Goal: Transaction & Acquisition: Purchase product/service

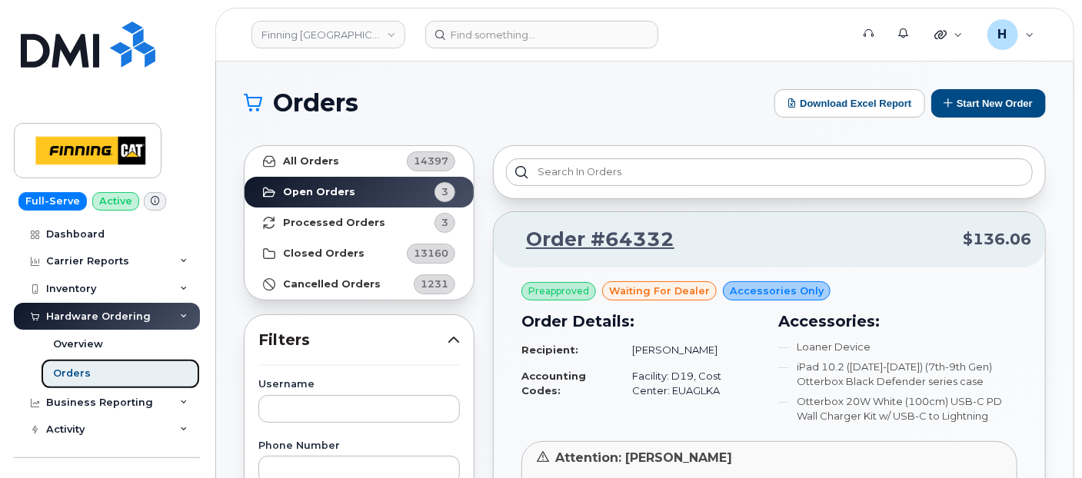
click at [78, 372] on div "Orders" at bounding box center [72, 374] width 38 height 14
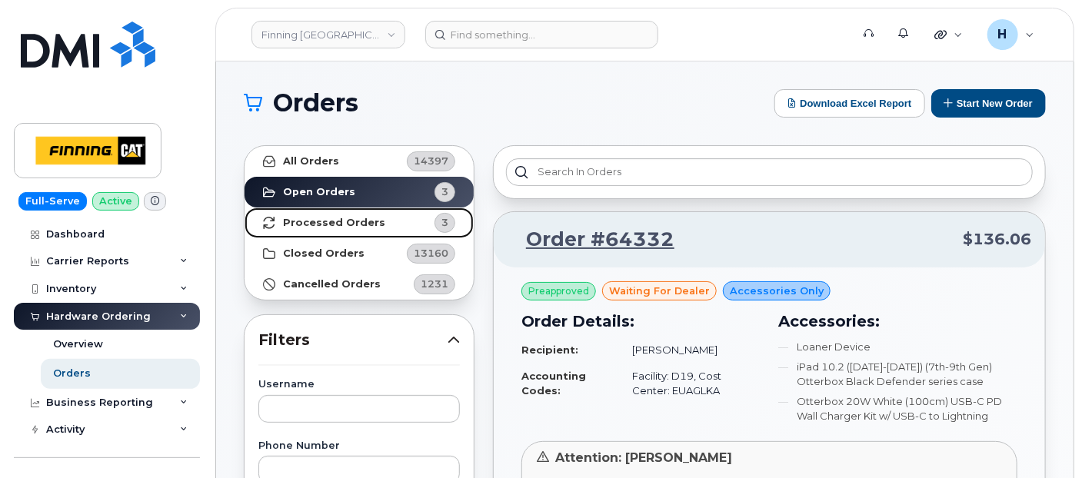
click at [364, 226] on strong "Processed Orders" at bounding box center [334, 223] width 102 height 12
click at [359, 231] on link "Processed Orders 4" at bounding box center [359, 223] width 229 height 31
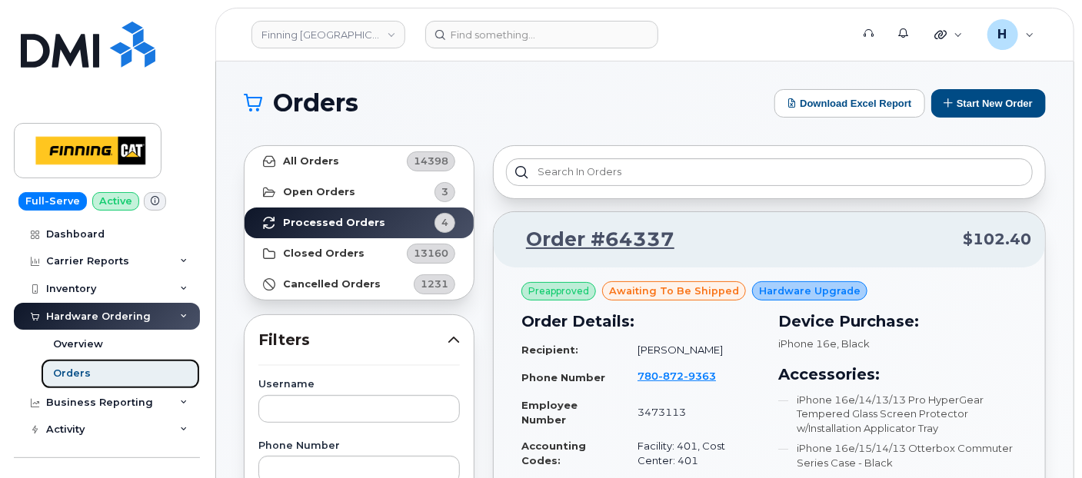
click at [103, 373] on link "Orders" at bounding box center [120, 373] width 159 height 29
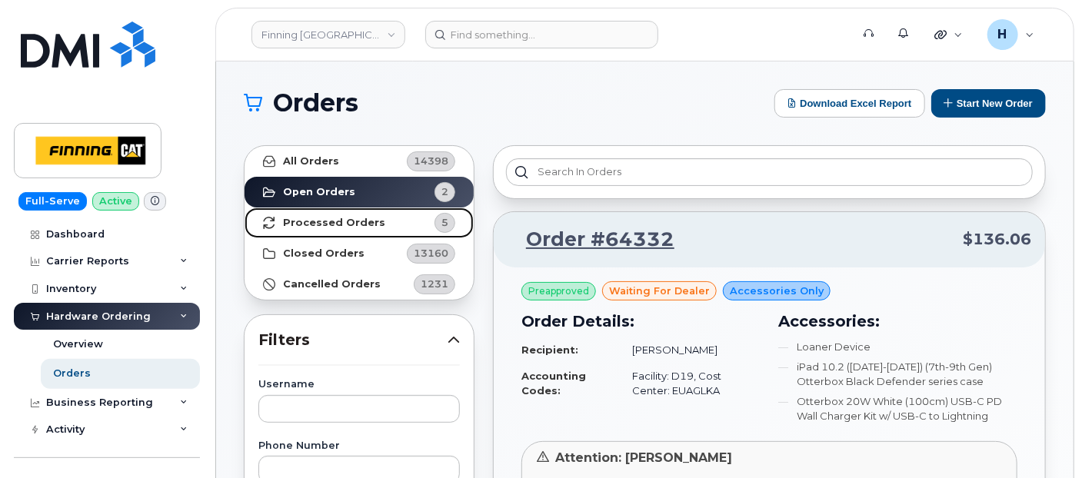
click at [344, 222] on strong "Processed Orders" at bounding box center [334, 223] width 102 height 12
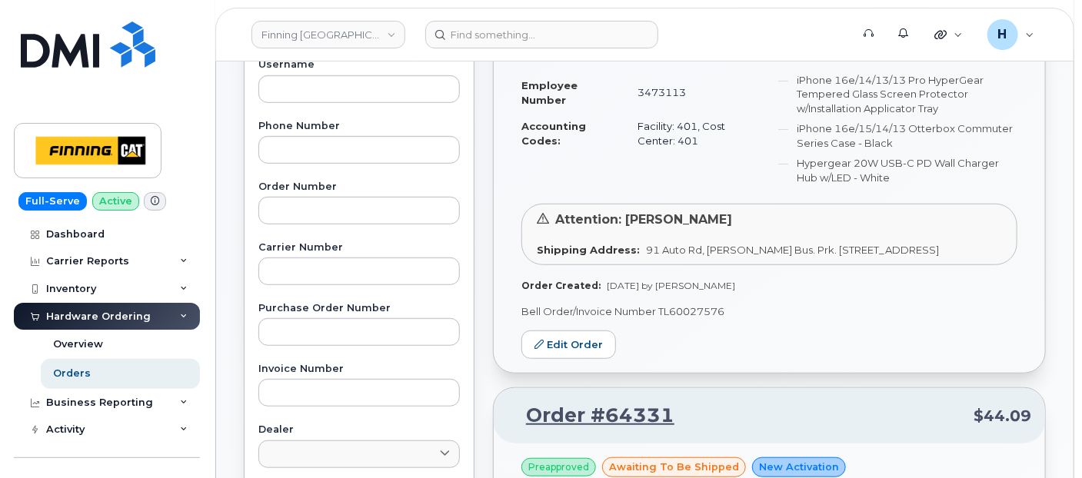
scroll to position [171, 0]
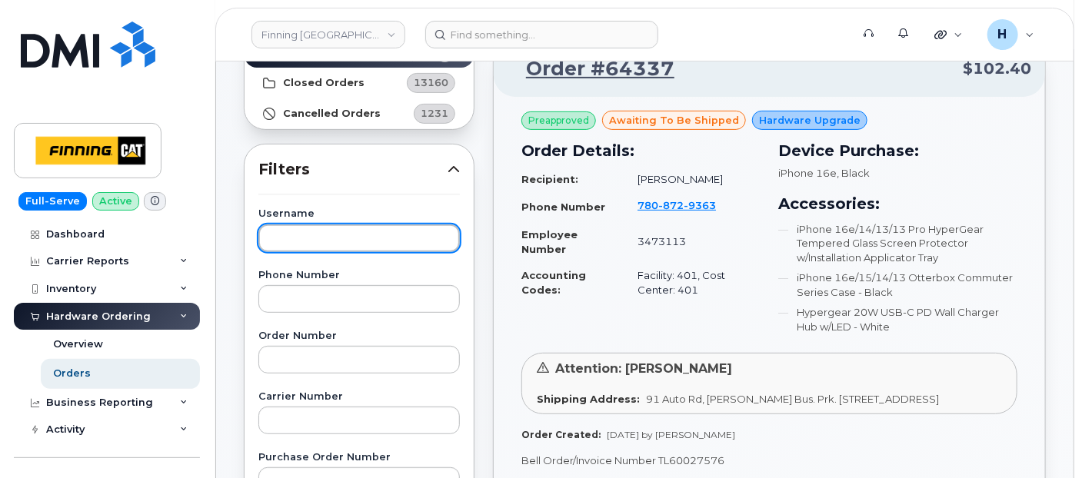
click at [312, 248] on input "text" at bounding box center [358, 239] width 201 height 28
type input "Kerry Marc"
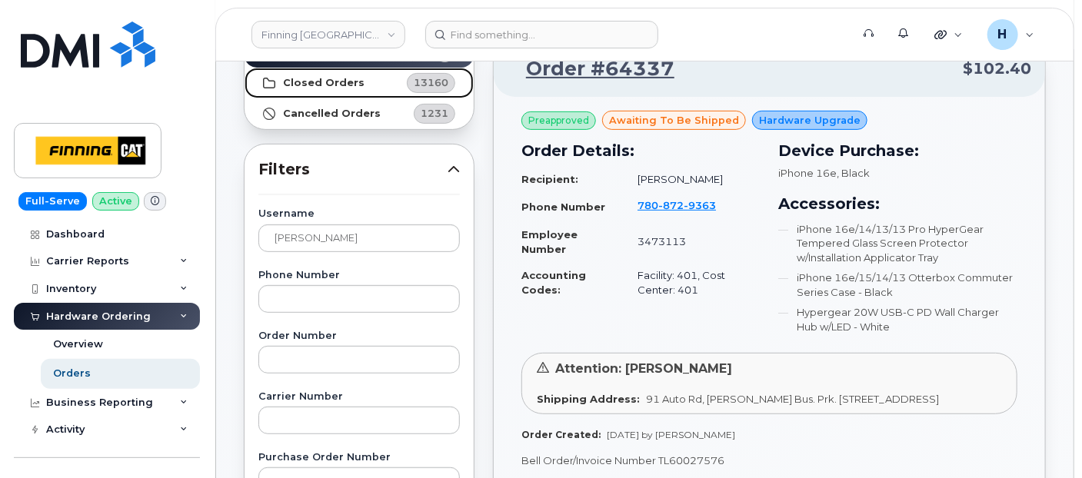
click at [338, 85] on strong "Closed Orders" at bounding box center [324, 83] width 82 height 12
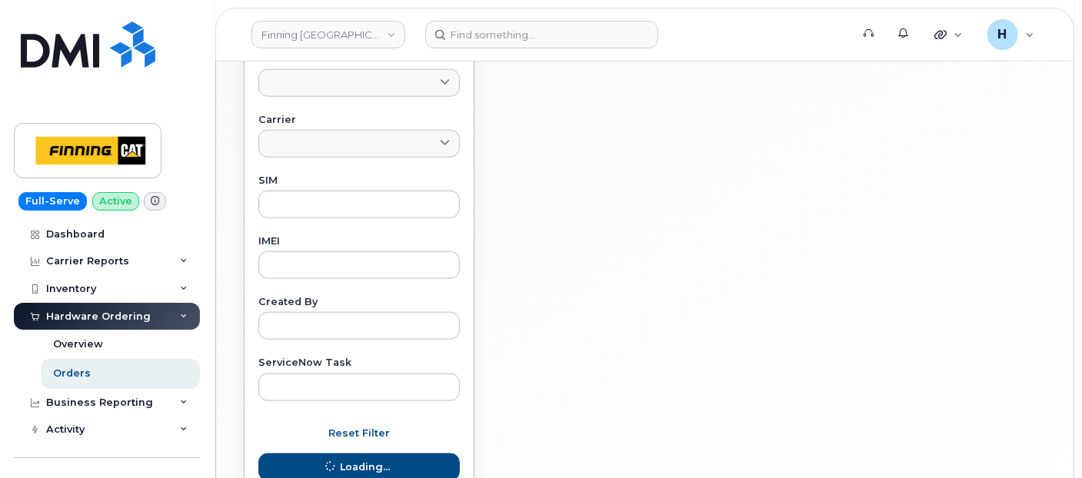
scroll to position [803, 0]
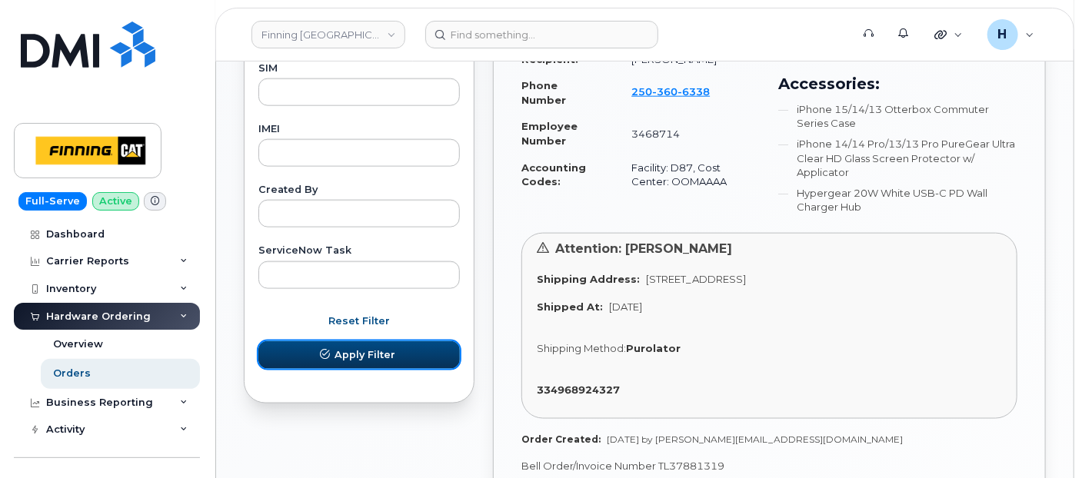
click at [301, 348] on button "Apply Filter" at bounding box center [358, 355] width 201 height 28
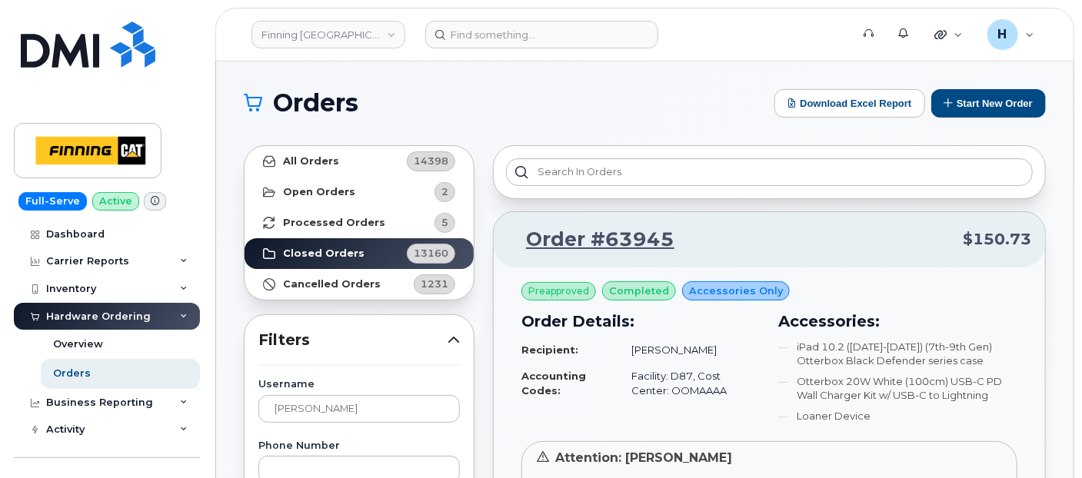
scroll to position [0, 0]
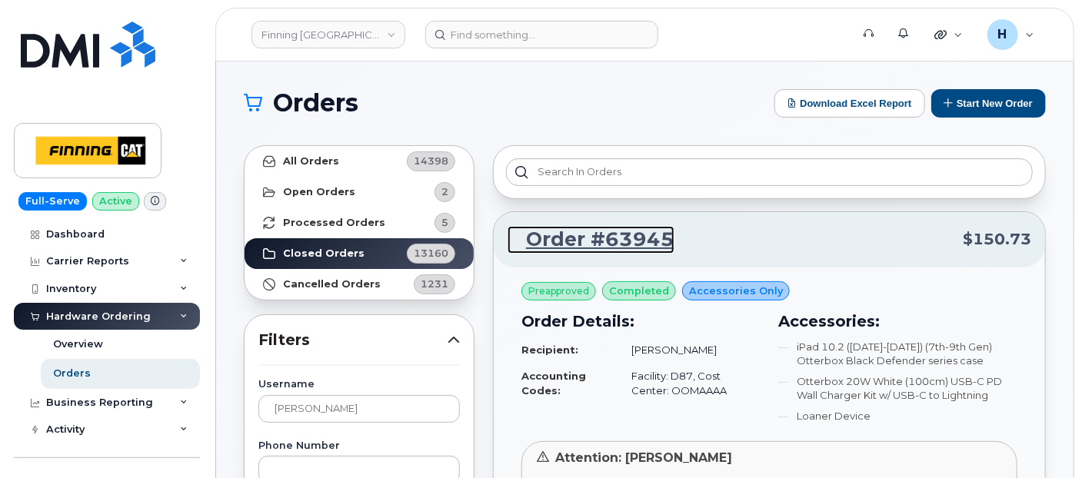
click at [608, 237] on link "Order #63945" at bounding box center [590, 240] width 167 height 28
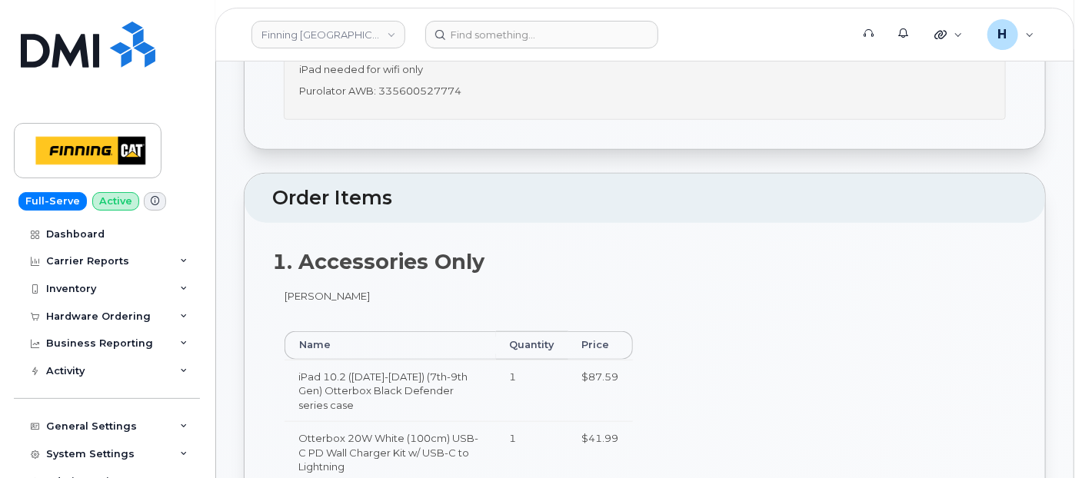
scroll to position [854, 0]
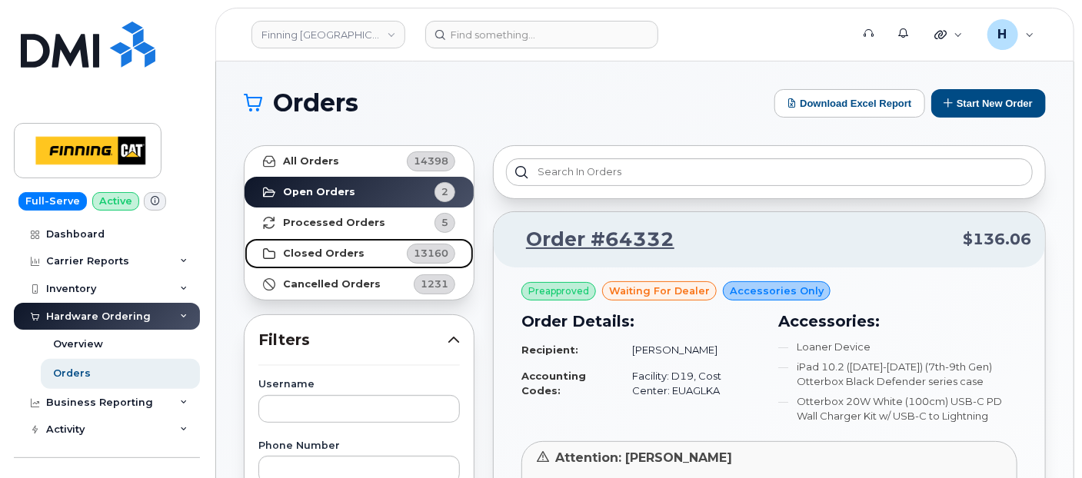
click at [353, 244] on link "Closed Orders 13160" at bounding box center [359, 253] width 229 height 31
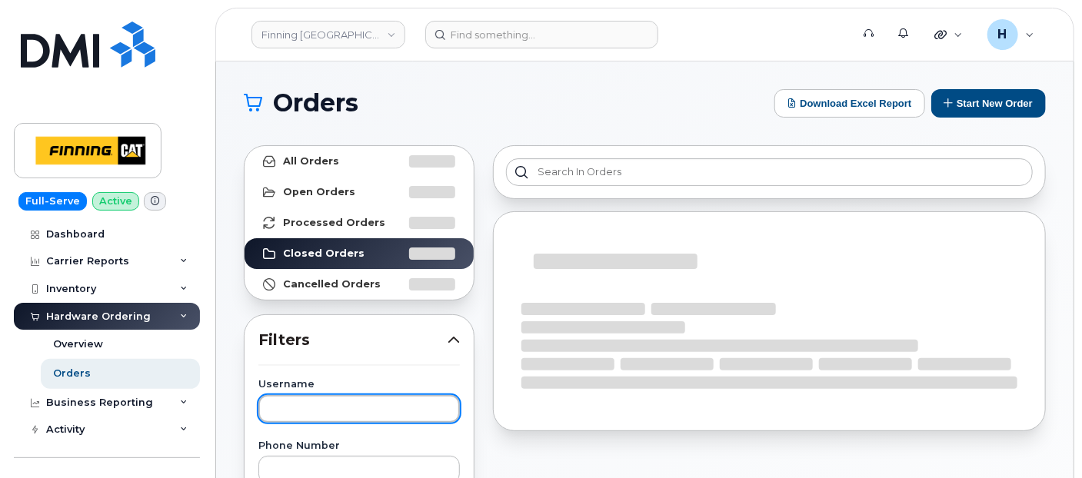
click at [328, 414] on input "text" at bounding box center [358, 409] width 201 height 28
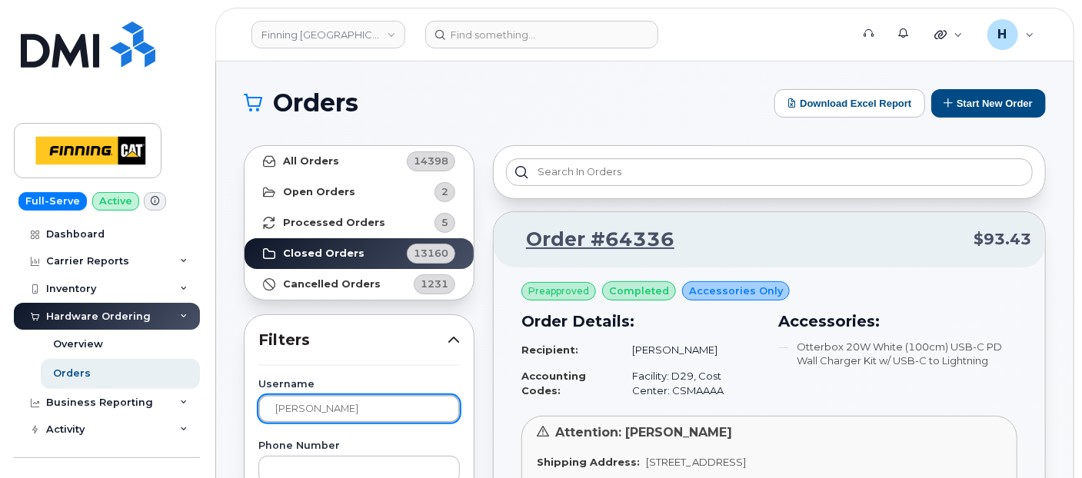
type input "kerry marc"
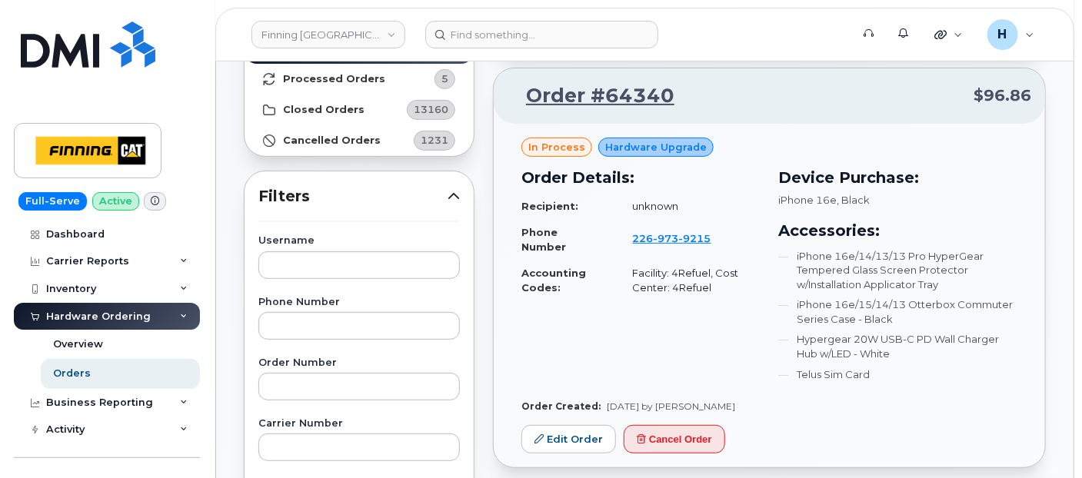
scroll to position [171, 0]
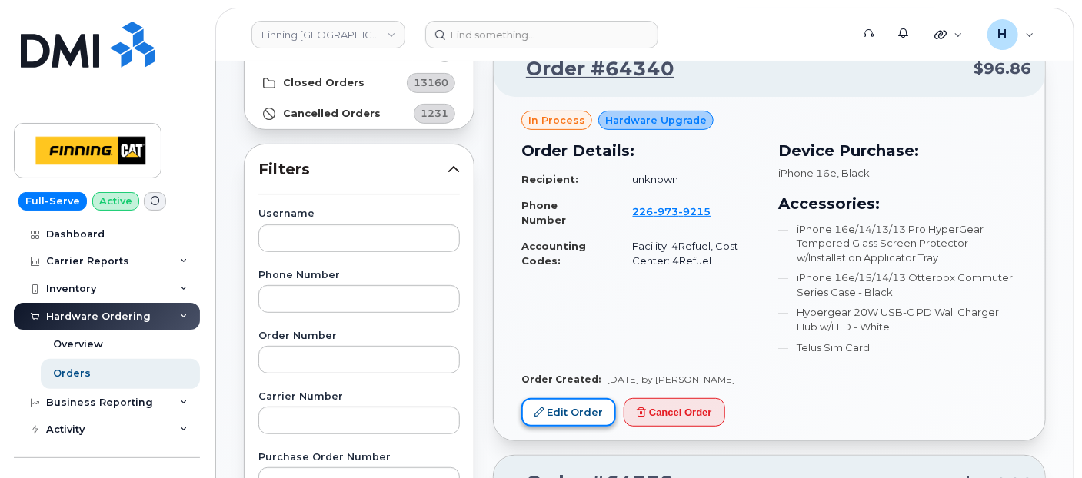
click at [575, 411] on link "Edit Order" at bounding box center [568, 412] width 95 height 28
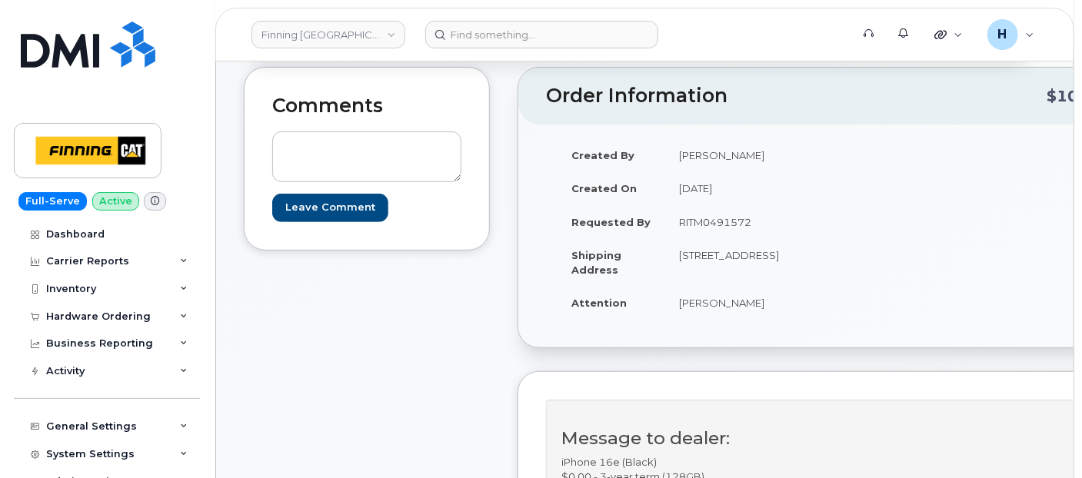
scroll to position [171, 0]
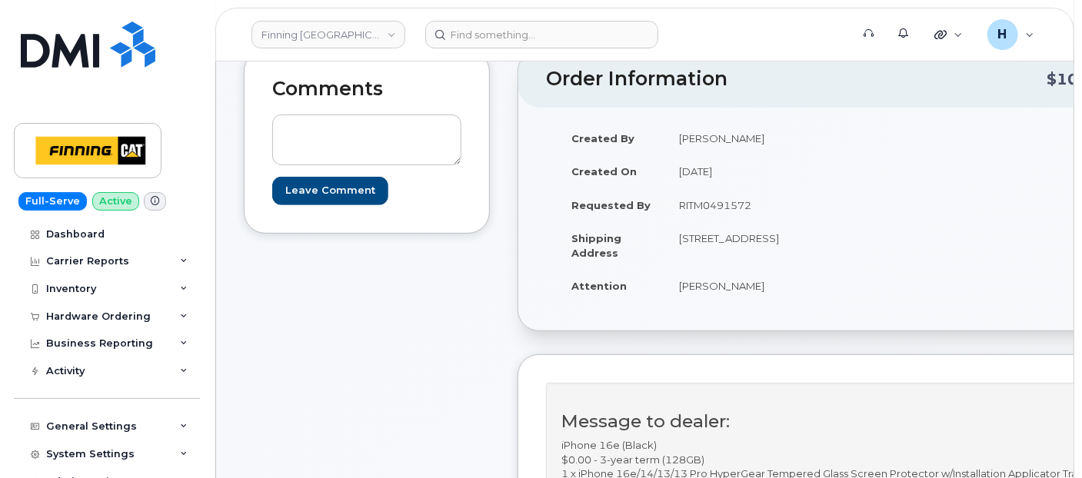
click at [672, 303] on td "Justin O'Donnell" at bounding box center [745, 286] width 160 height 34
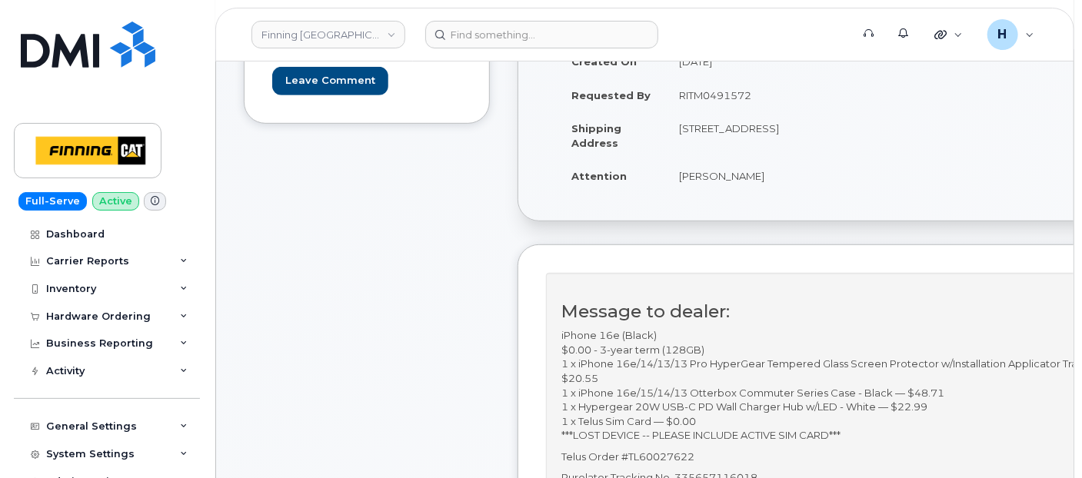
scroll to position [256, 0]
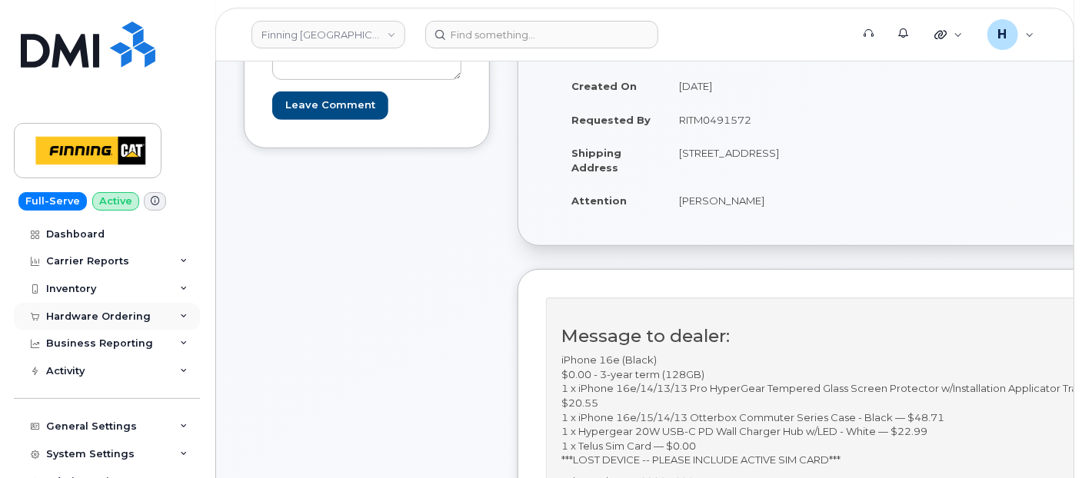
click at [120, 318] on div "Hardware Ordering" at bounding box center [98, 317] width 105 height 12
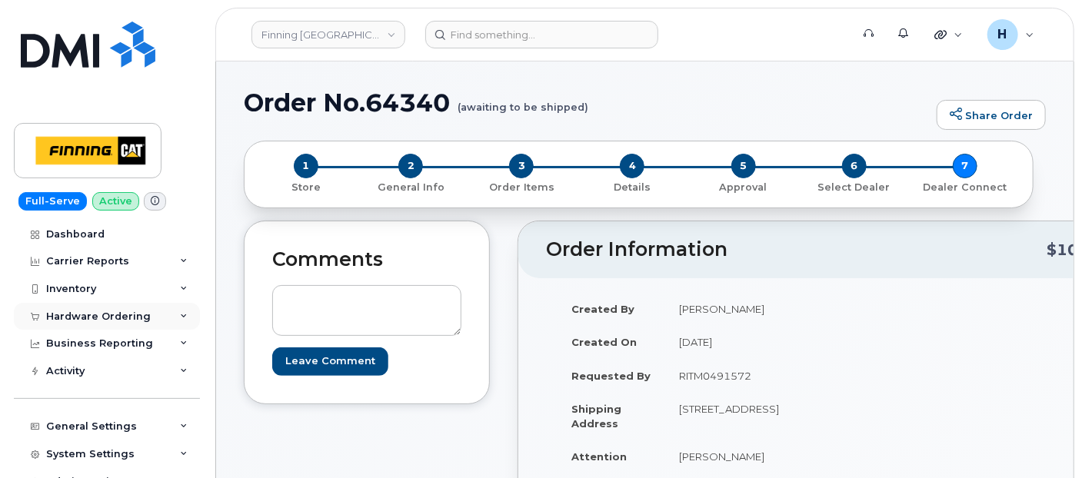
click at [131, 325] on div "Hardware Ordering" at bounding box center [107, 317] width 186 height 28
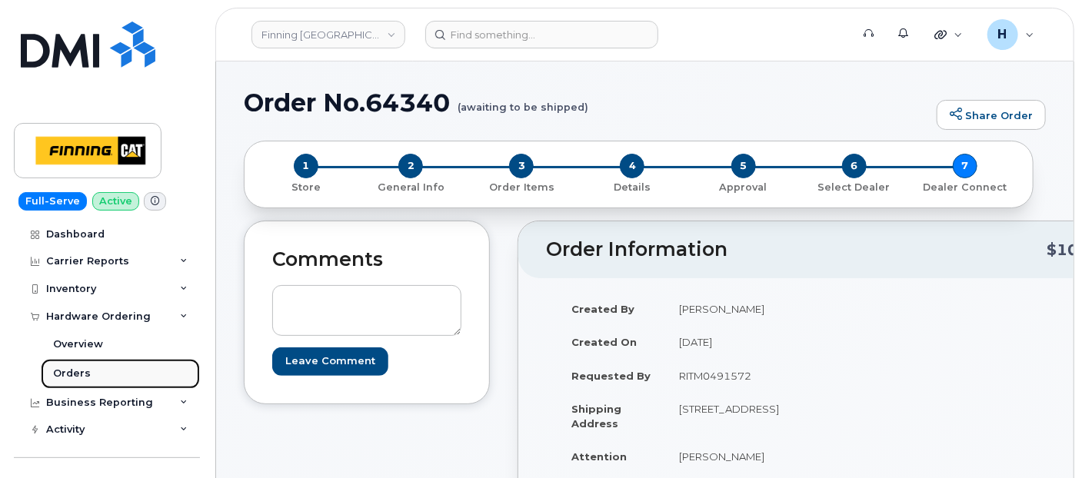
click at [128, 369] on link "Orders" at bounding box center [120, 373] width 159 height 29
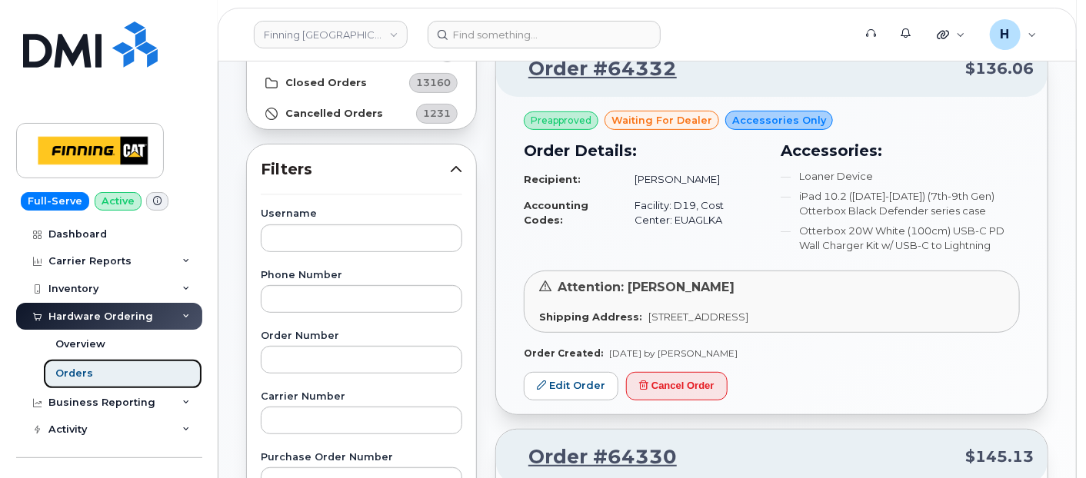
scroll to position [341, 0]
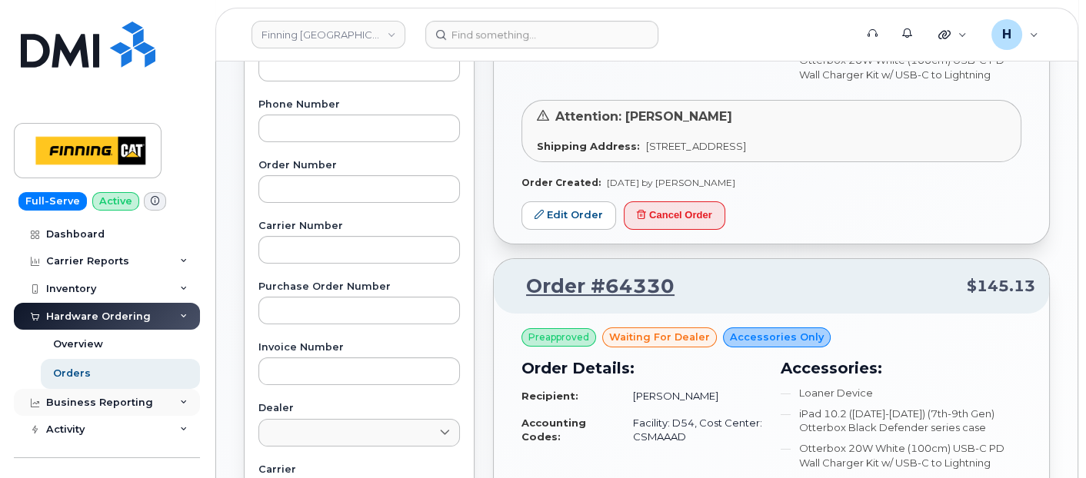
click at [126, 389] on div "Business Reporting" at bounding box center [107, 403] width 186 height 28
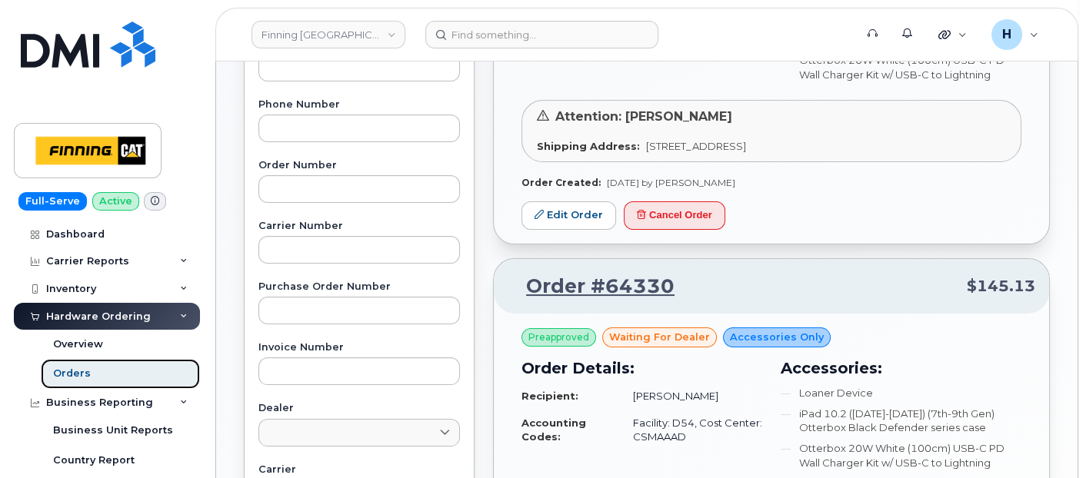
click at [129, 372] on link "Orders" at bounding box center [120, 373] width 159 height 29
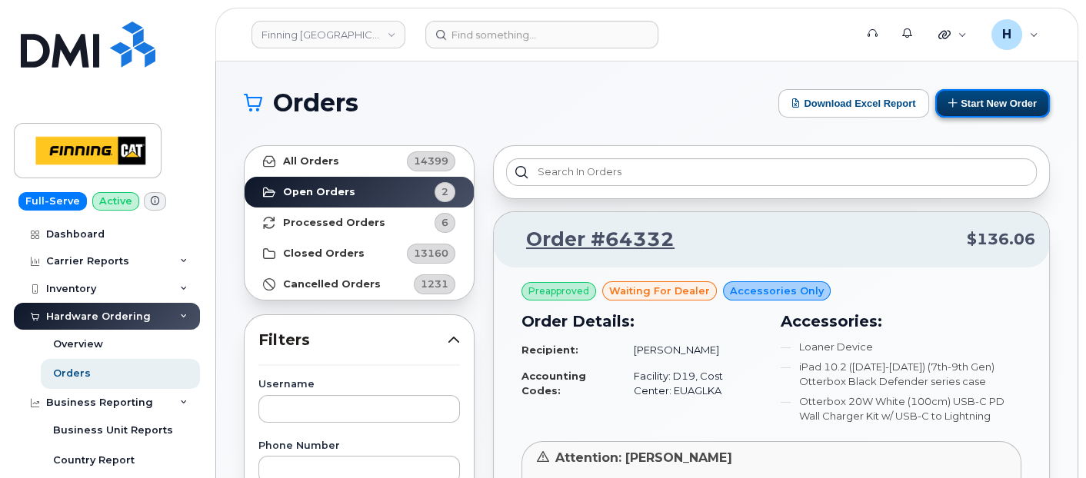
click at [980, 98] on button "Start New Order" at bounding box center [992, 103] width 115 height 28
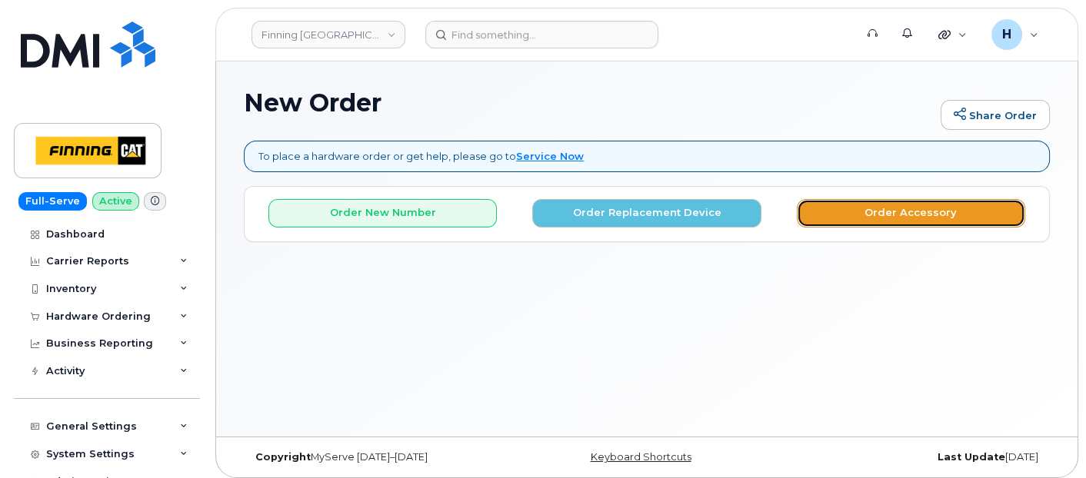
click at [823, 213] on button "Order Accessory" at bounding box center [911, 213] width 228 height 28
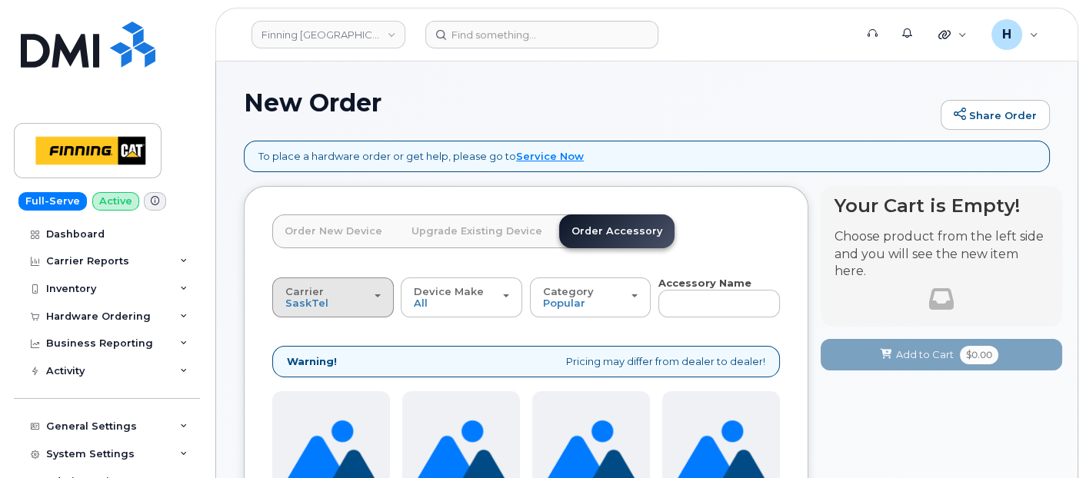
click at [355, 291] on div "Carrier [GEOGRAPHIC_DATA] Telus" at bounding box center [332, 298] width 95 height 24
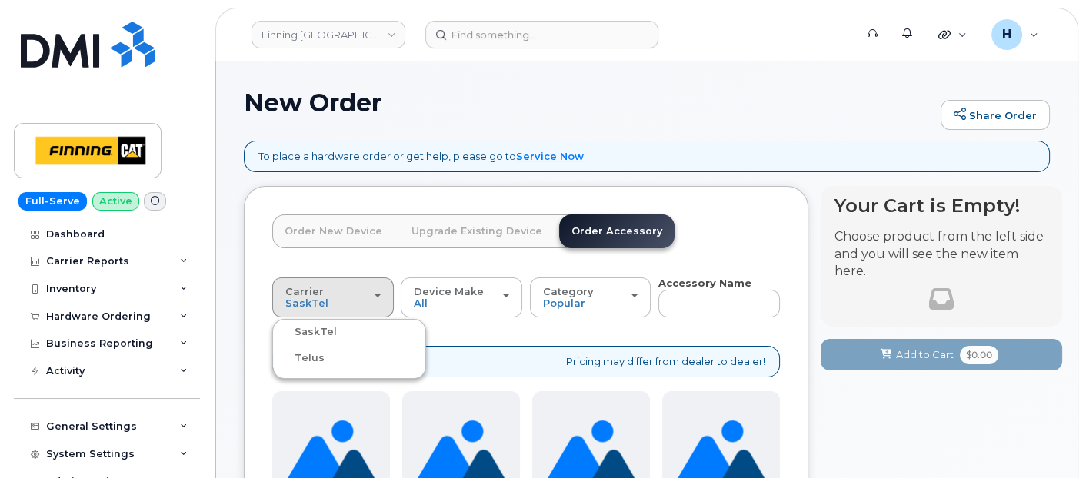
click at [307, 354] on label "Telus" at bounding box center [300, 358] width 48 height 18
click at [0, 0] on input "Telus" at bounding box center [0, 0] width 0 height 0
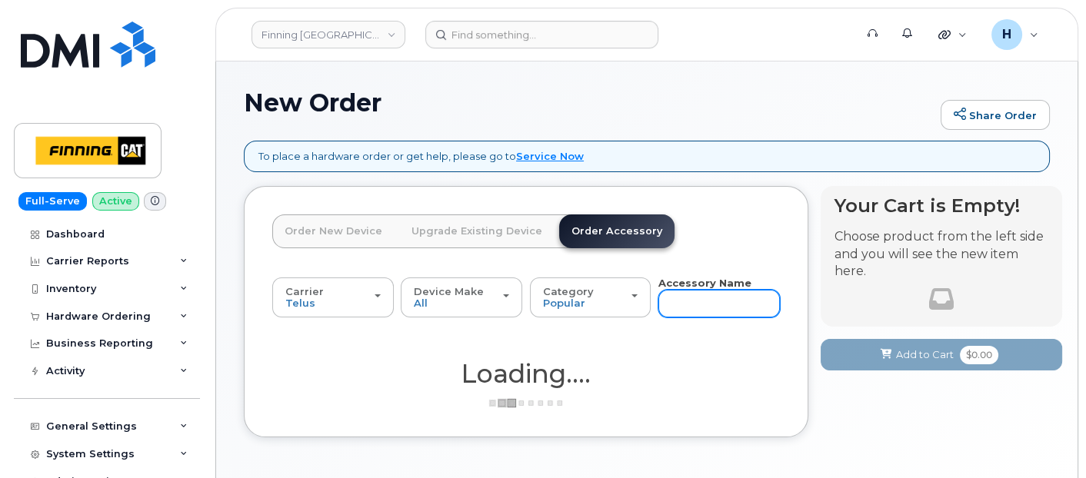
click at [674, 305] on input "text" at bounding box center [718, 304] width 121 height 28
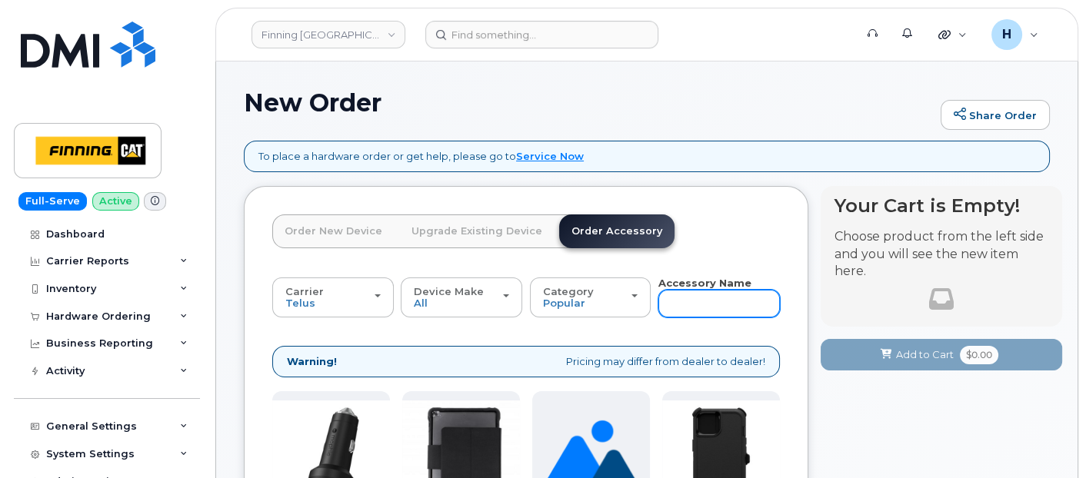
click at [674, 305] on input "text" at bounding box center [718, 304] width 121 height 28
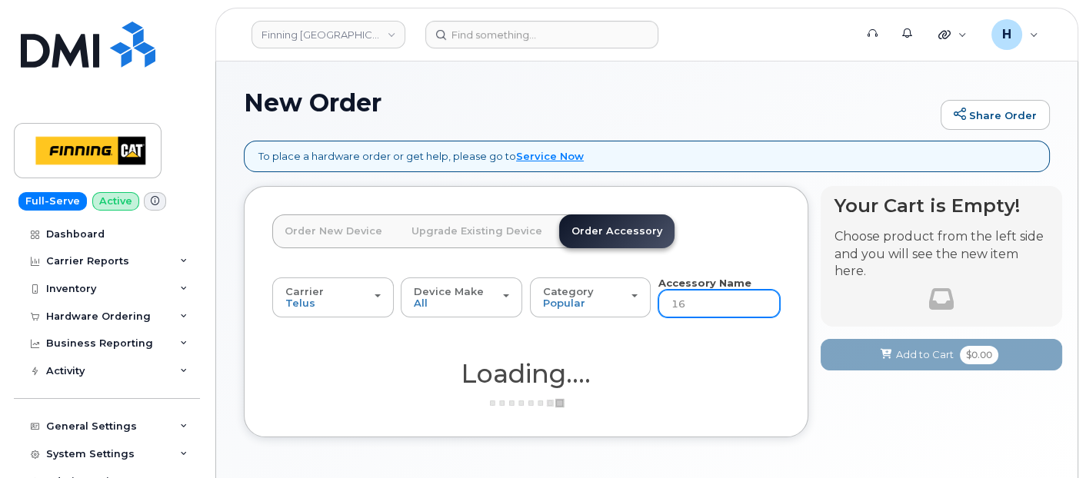
type input "16e"
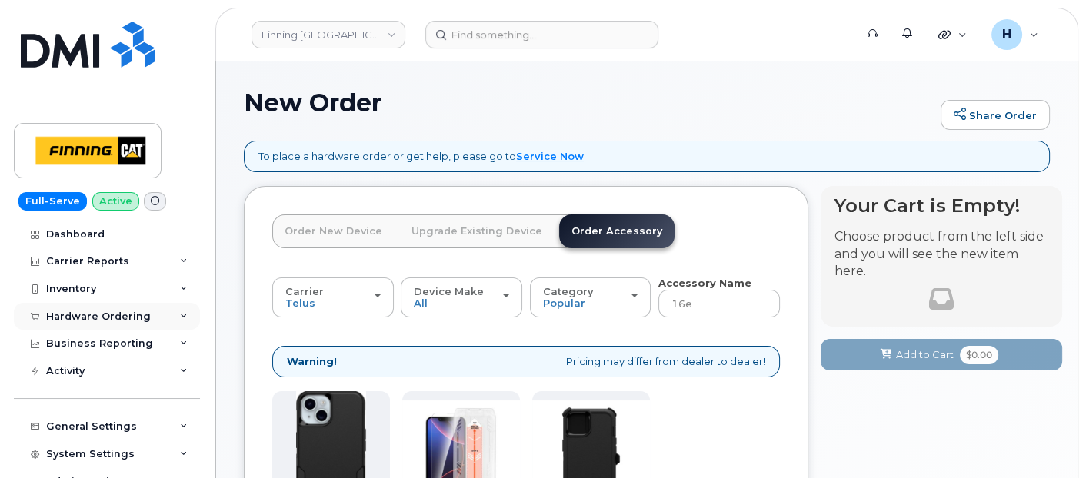
click at [113, 316] on div "Hardware Ordering" at bounding box center [98, 317] width 105 height 12
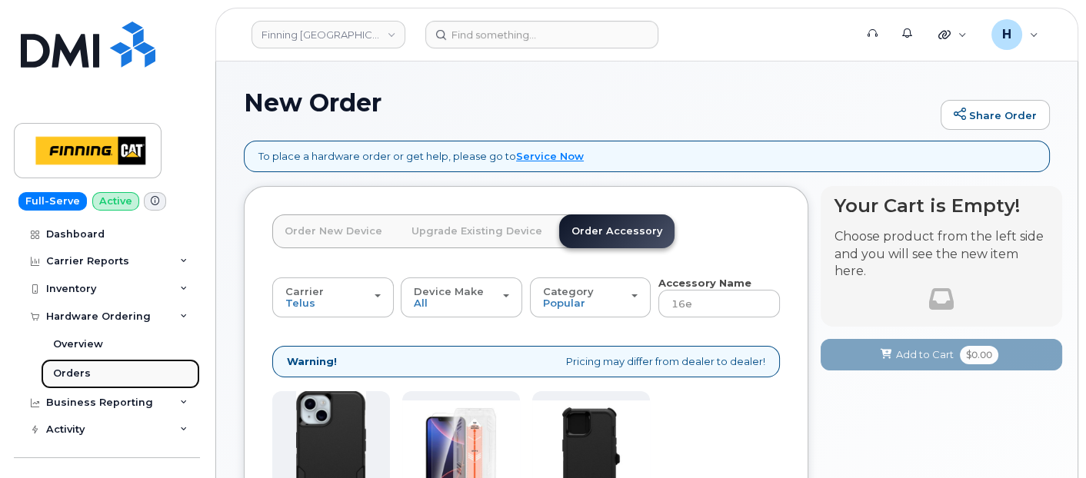
click at [96, 372] on link "Orders" at bounding box center [120, 373] width 159 height 29
